Goal: Task Accomplishment & Management: Manage account settings

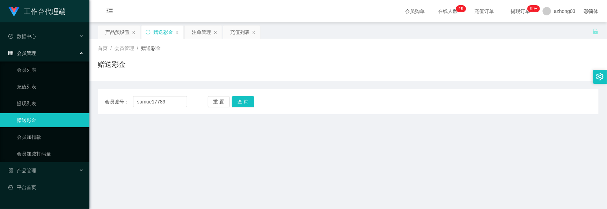
click at [128, 39] on div "首页 / 会员管理 / 赠送彩金 / 赠送彩金" at bounding box center [347, 60] width 517 height 42
click at [128, 35] on div "产品预设置" at bounding box center [117, 31] width 24 height 13
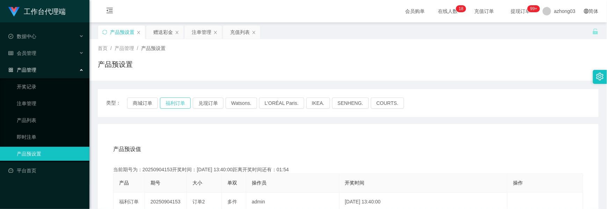
click at [174, 104] on button "福利订单" at bounding box center [175, 102] width 31 height 11
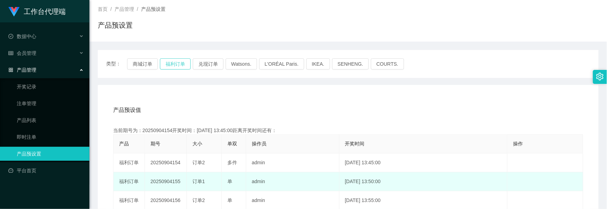
scroll to position [93, 0]
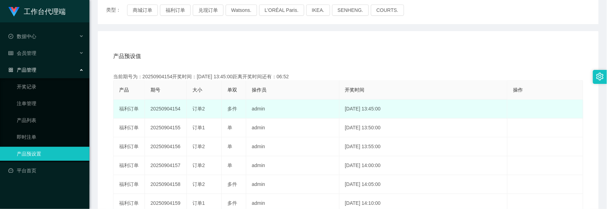
click at [172, 110] on td "20250904154" at bounding box center [166, 108] width 42 height 19
copy td "20250904154"
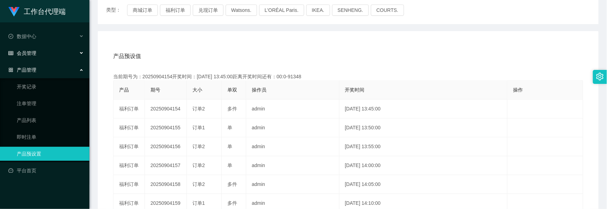
click at [38, 54] on div "会员管理" at bounding box center [44, 53] width 89 height 14
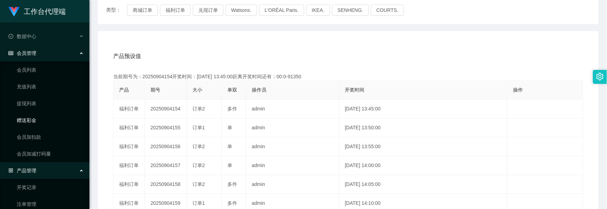
click at [21, 119] on link "赠送彩金" at bounding box center [50, 120] width 67 height 14
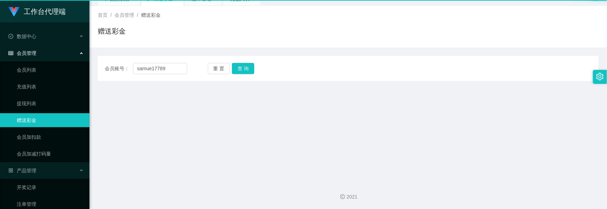
scroll to position [33, 0]
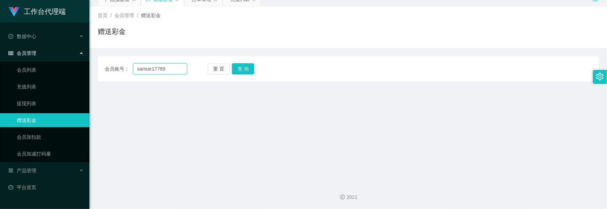
drag, startPoint x: 167, startPoint y: 71, endPoint x: 118, endPoint y: 66, distance: 49.2
click at [118, 66] on div "会员账号： samue17789" at bounding box center [146, 68] width 82 height 11
paste input "l"
type input "samuel7789"
click at [236, 70] on button "查 询" at bounding box center [243, 68] width 22 height 11
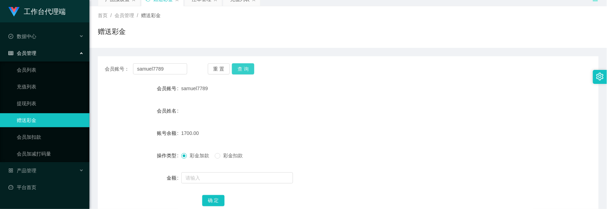
click at [246, 67] on button "查 询" at bounding box center [243, 68] width 22 height 11
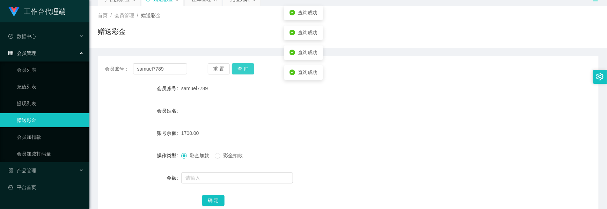
click at [246, 67] on button "查 询" at bounding box center [243, 68] width 22 height 11
click at [246, 67] on div "重 置 查 询" at bounding box center [249, 68] width 82 height 11
click at [246, 67] on button "查 询" at bounding box center [243, 68] width 22 height 11
click at [246, 67] on div "重 置 查 询" at bounding box center [249, 68] width 82 height 11
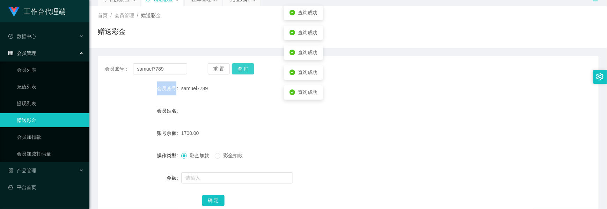
click at [246, 67] on button "查 询" at bounding box center [243, 68] width 22 height 11
click at [246, 67] on button "查 询" at bounding box center [247, 68] width 30 height 11
click at [246, 67] on button "查 询" at bounding box center [243, 68] width 22 height 11
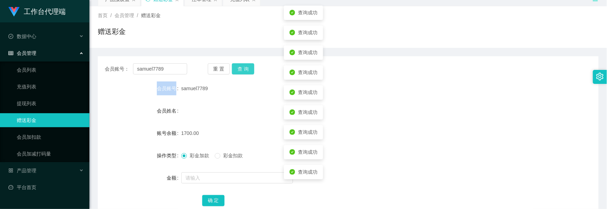
click at [246, 67] on button "查 询" at bounding box center [243, 68] width 22 height 11
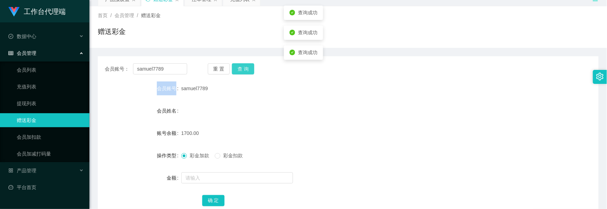
click at [246, 67] on button "查 询" at bounding box center [243, 68] width 22 height 11
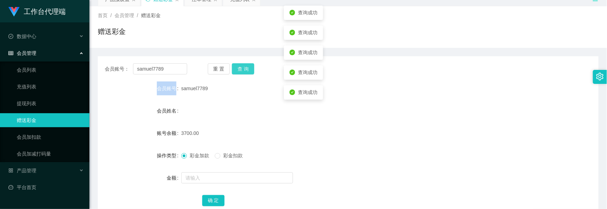
click at [246, 67] on button "查 询" at bounding box center [243, 68] width 22 height 11
